Goal: Information Seeking & Learning: Find specific fact

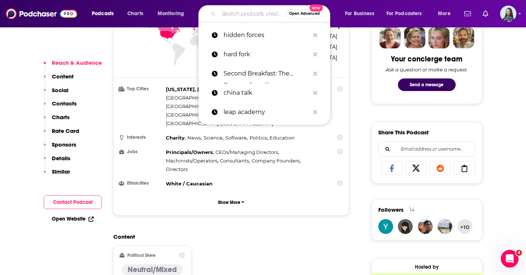
click at [227, 16] on input "Search podcasts, credits, & more..." at bounding box center [252, 14] width 67 height 12
paste input "Probably Science"
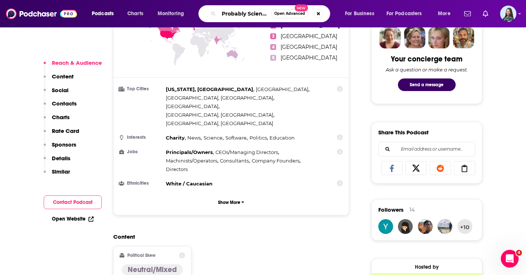
scroll to position [0, 4]
type input "Probably Science"
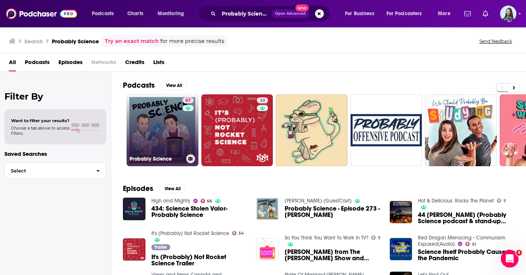
click at [164, 130] on link "67 Probably Science" at bounding box center [163, 130] width 72 height 72
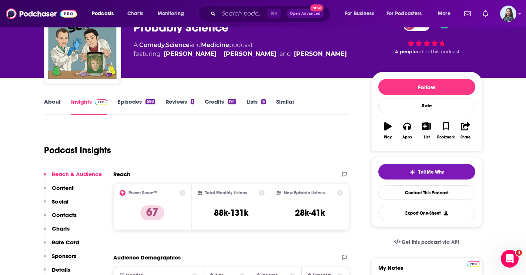
scroll to position [44, 0]
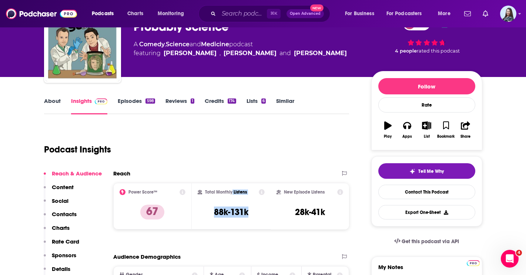
drag, startPoint x: 252, startPoint y: 210, endPoint x: 232, endPoint y: 192, distance: 27.0
click at [232, 192] on div "Total Monthly Listens 88k-131k" at bounding box center [231, 206] width 67 height 34
copy div "Listens 88k-131k"
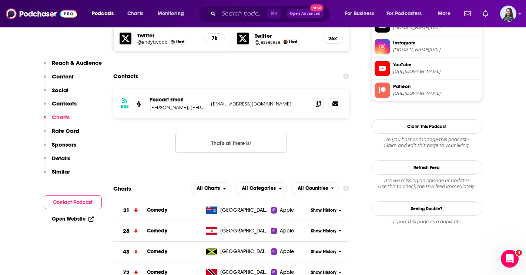
scroll to position [751, 0]
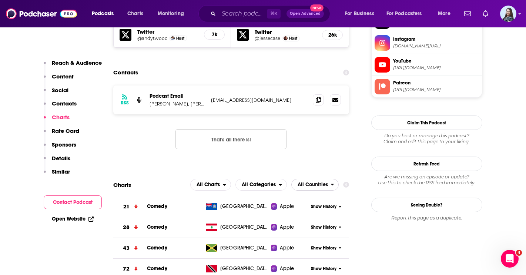
click at [307, 182] on span "All Countries" at bounding box center [312, 184] width 30 height 5
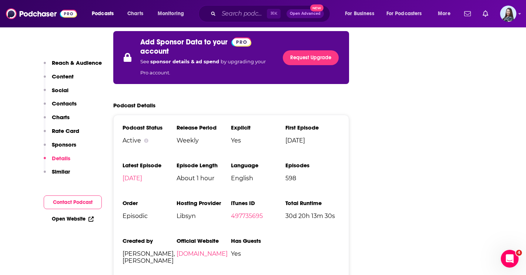
scroll to position [1382, 0]
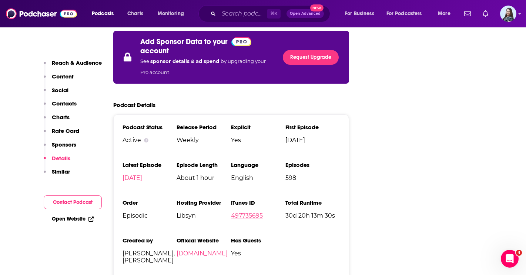
click at [240, 212] on link "497735695" at bounding box center [247, 215] width 32 height 7
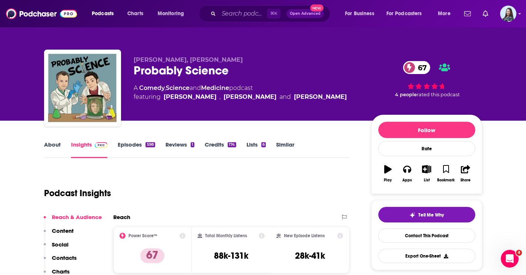
scroll to position [78, 0]
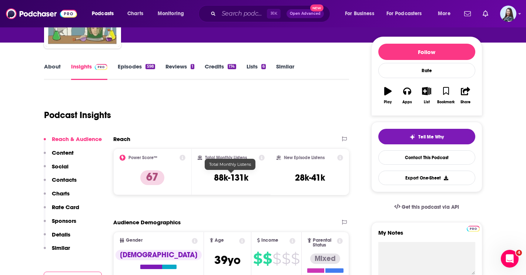
click at [232, 179] on h3 "88k-131k" at bounding box center [231, 177] width 34 height 11
copy div "88k-131k"
